Goal: Information Seeking & Learning: Find specific fact

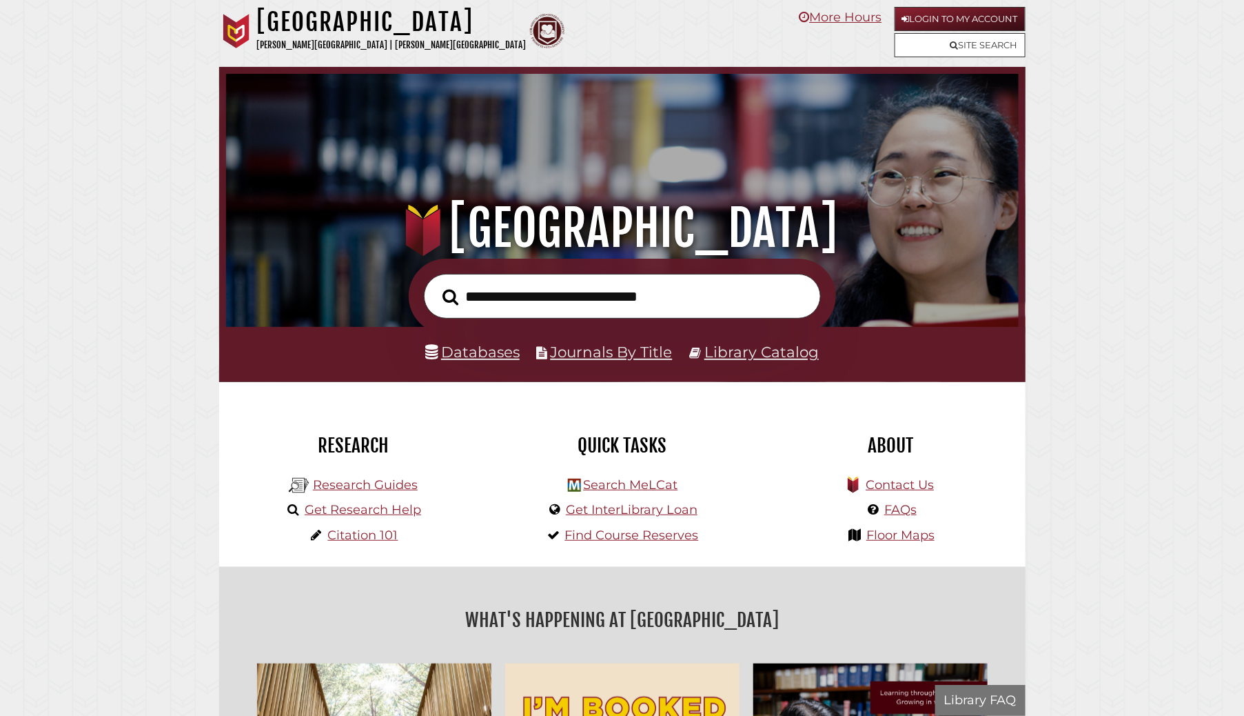
scroll to position [262, 786]
click at [674, 305] on input "text" at bounding box center [622, 296] width 397 height 45
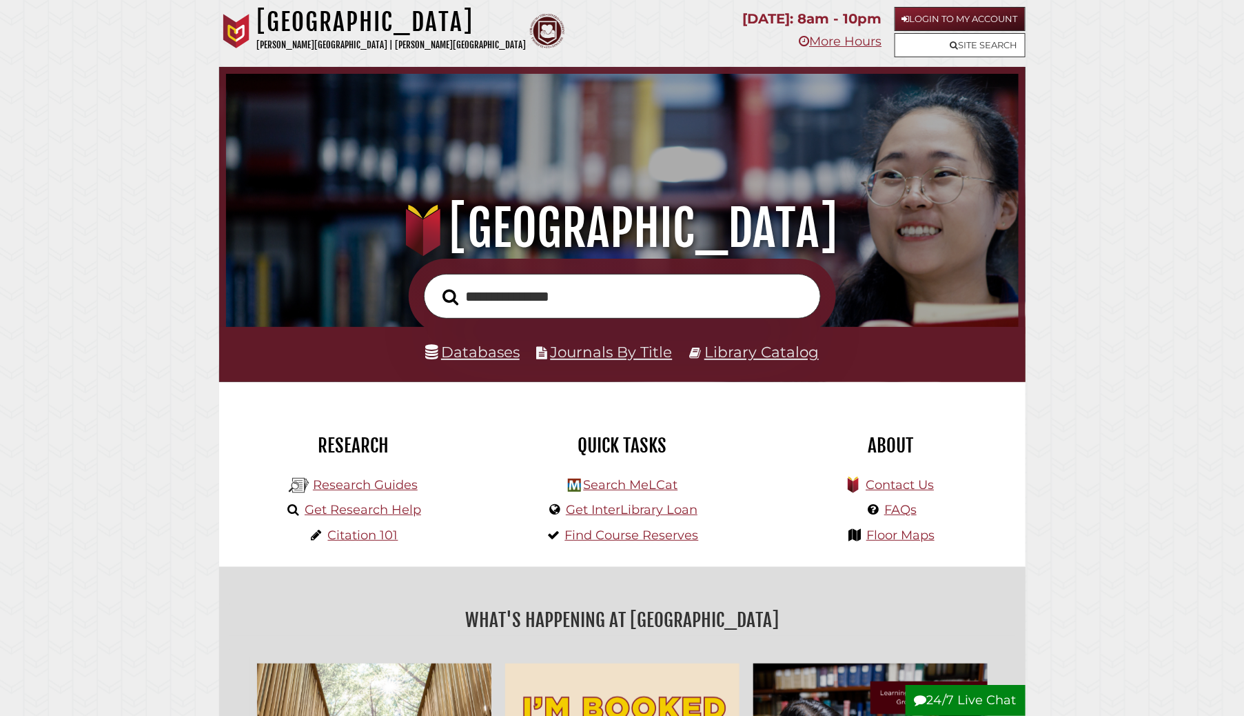
type input "**********"
click at [436, 285] on button "Search" at bounding box center [451, 297] width 30 height 25
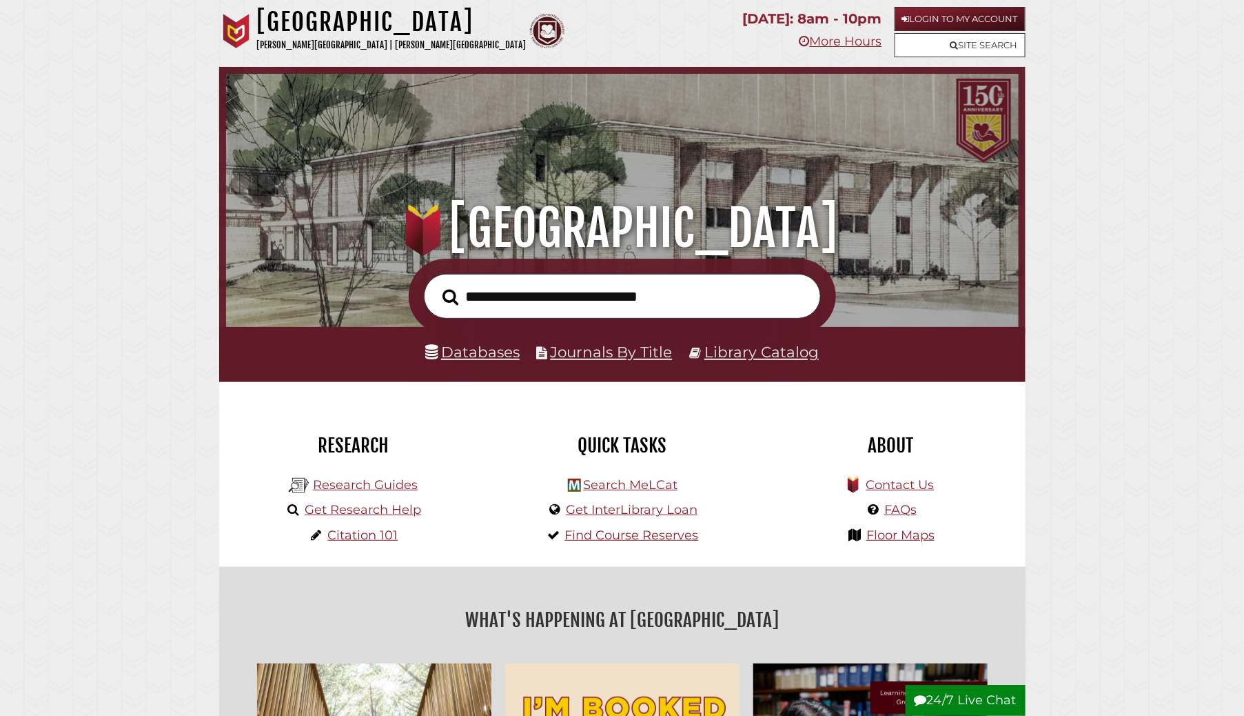
scroll to position [262, 786]
click at [926, 21] on link "Login to My Account" at bounding box center [960, 19] width 131 height 24
